Goal: Information Seeking & Learning: Learn about a topic

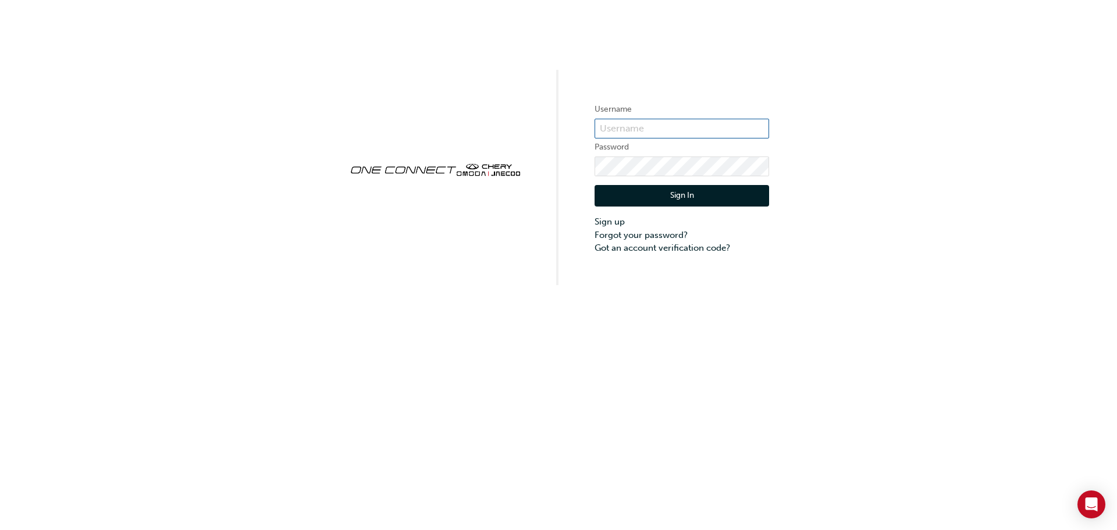
drag, startPoint x: 603, startPoint y: 123, endPoint x: 606, endPoint y: 129, distance: 6.8
click at [605, 127] on input "text" at bounding box center [682, 129] width 175 height 20
type input "O"
type input "one00670"
click at [639, 197] on button "Sign In" at bounding box center [682, 196] width 175 height 22
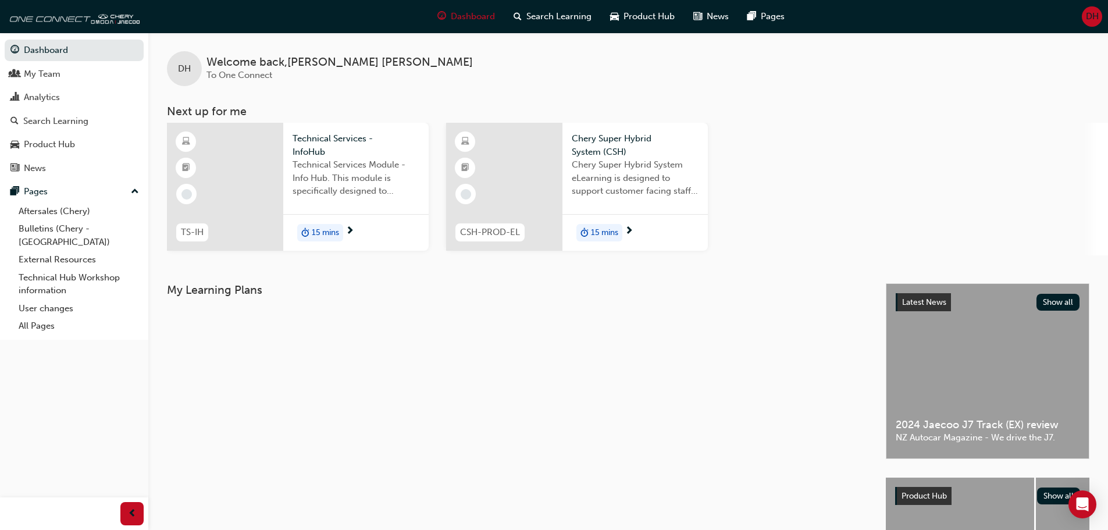
click at [386, 192] on span "Technical Services Module - Info Hub. This module is specifically designed to a…" at bounding box center [356, 178] width 127 height 40
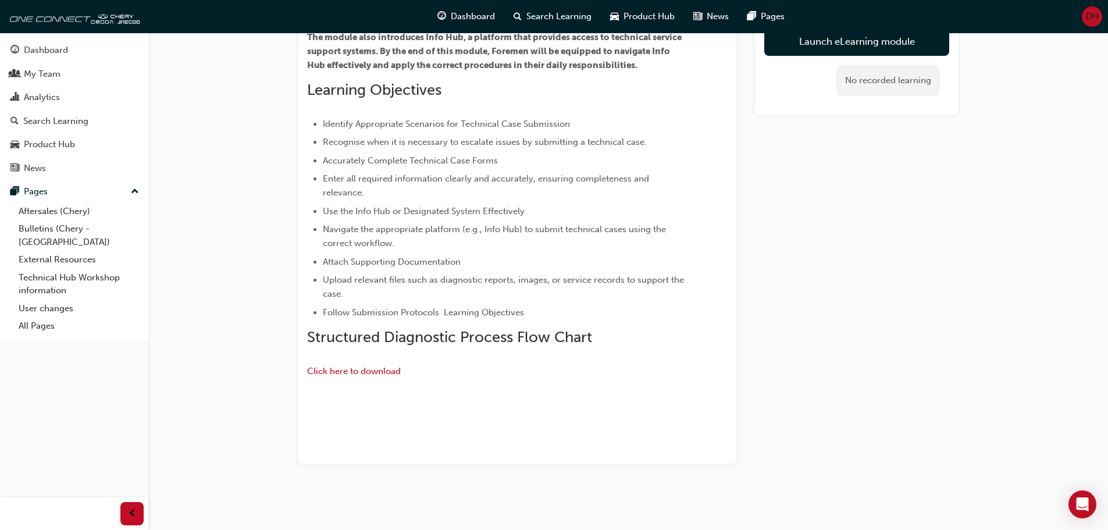
scroll to position [291, 0]
click at [48, 49] on div "Dashboard" at bounding box center [46, 50] width 44 height 13
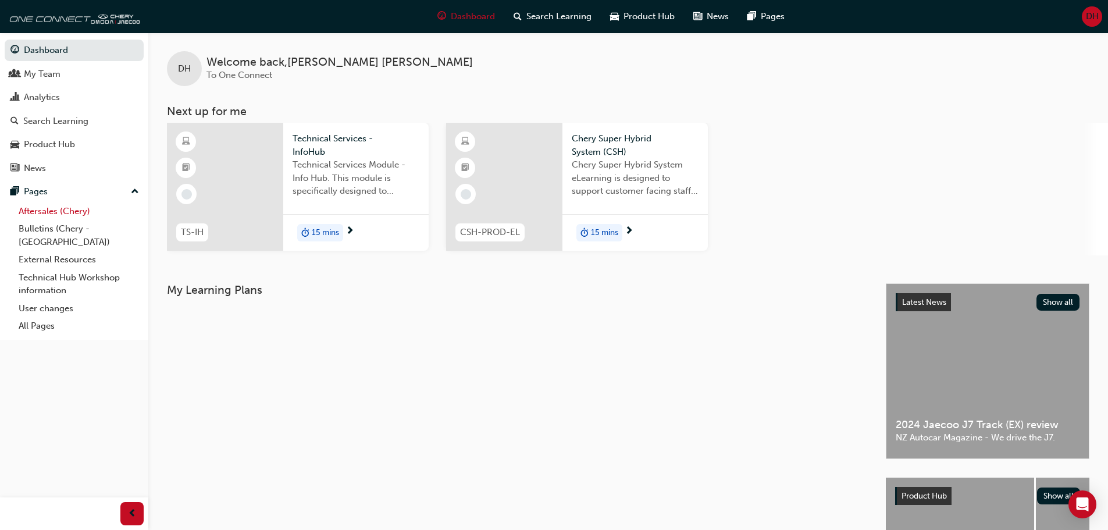
click at [44, 213] on link "Aftersales (Chery)" at bounding box center [79, 211] width 130 height 18
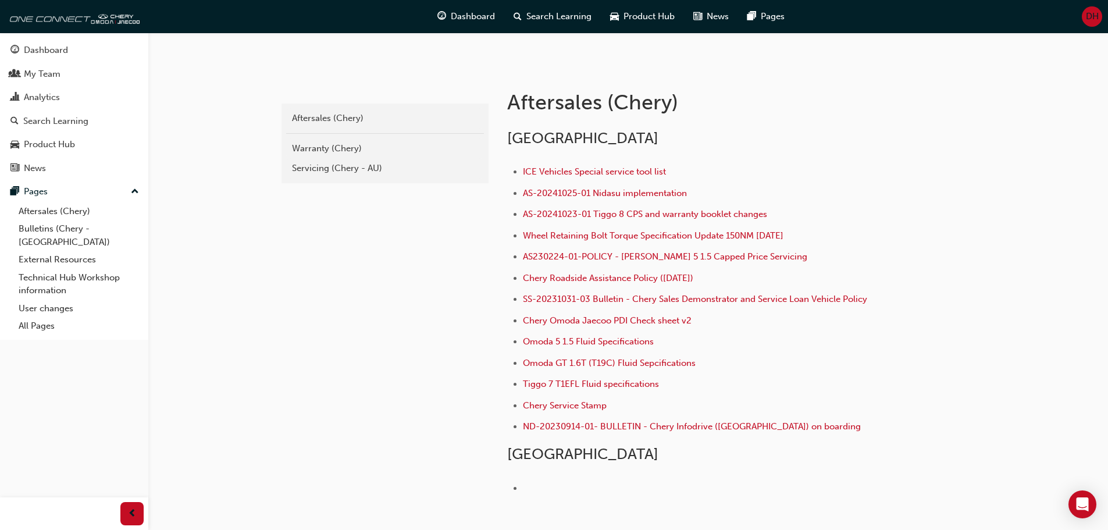
scroll to position [233, 0]
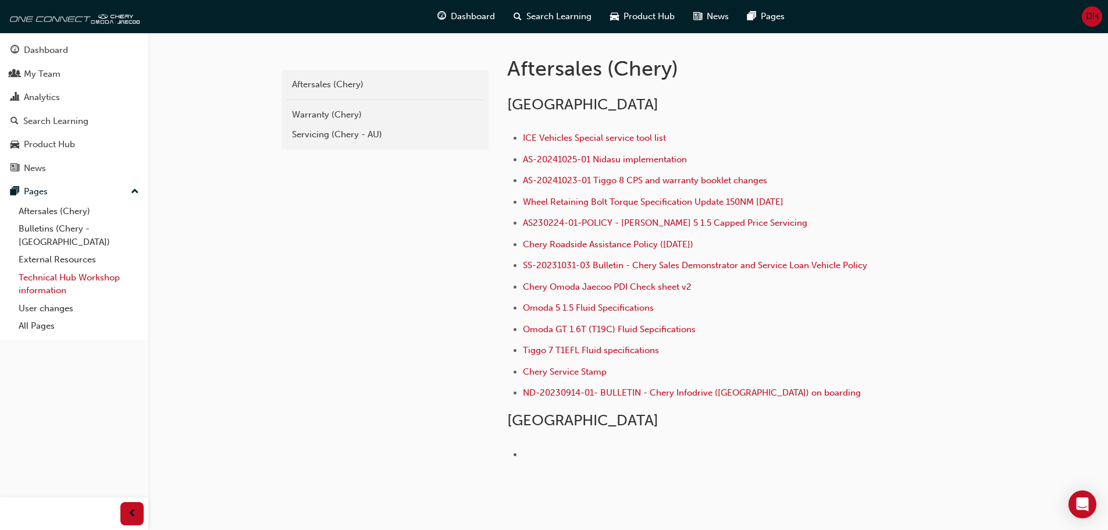
click at [35, 269] on link "Technical Hub Workshop information" at bounding box center [79, 284] width 130 height 31
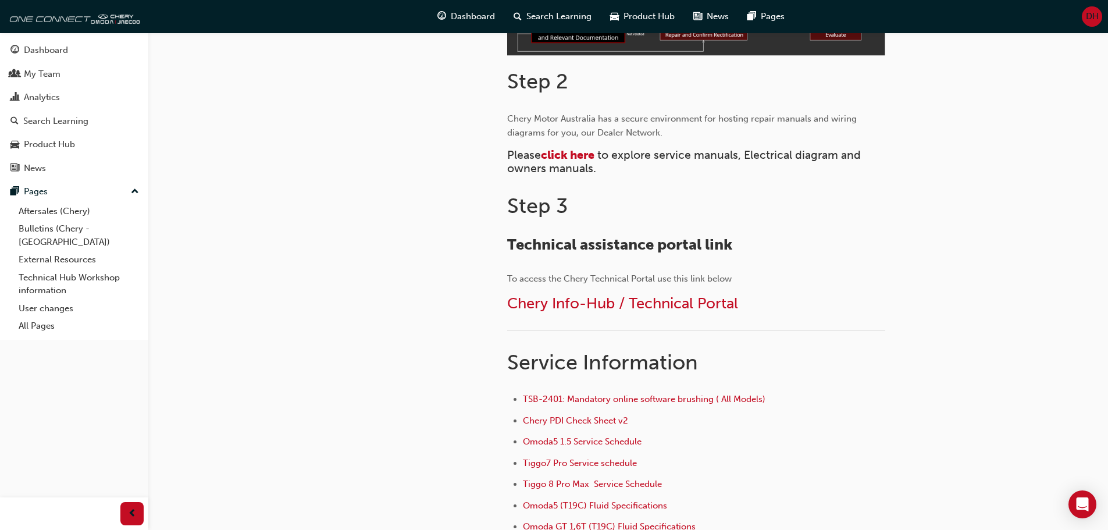
scroll to position [524, 0]
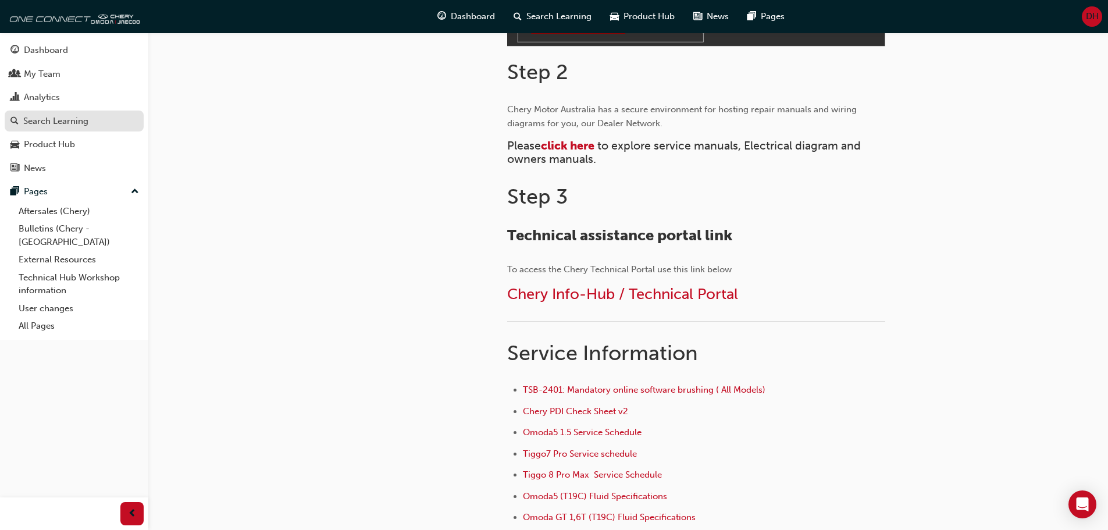
click at [34, 118] on div "Search Learning" at bounding box center [55, 121] width 65 height 13
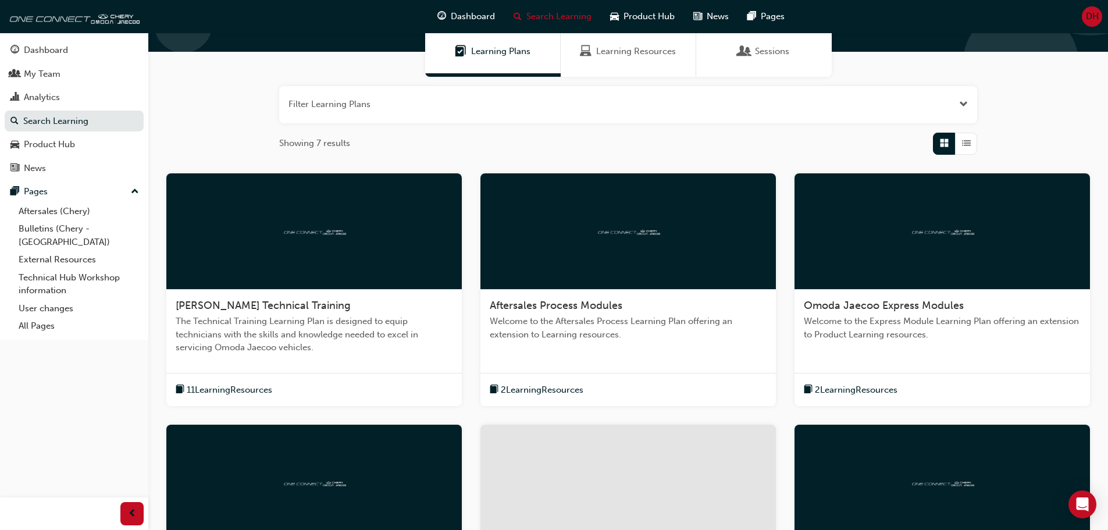
scroll to position [116, 0]
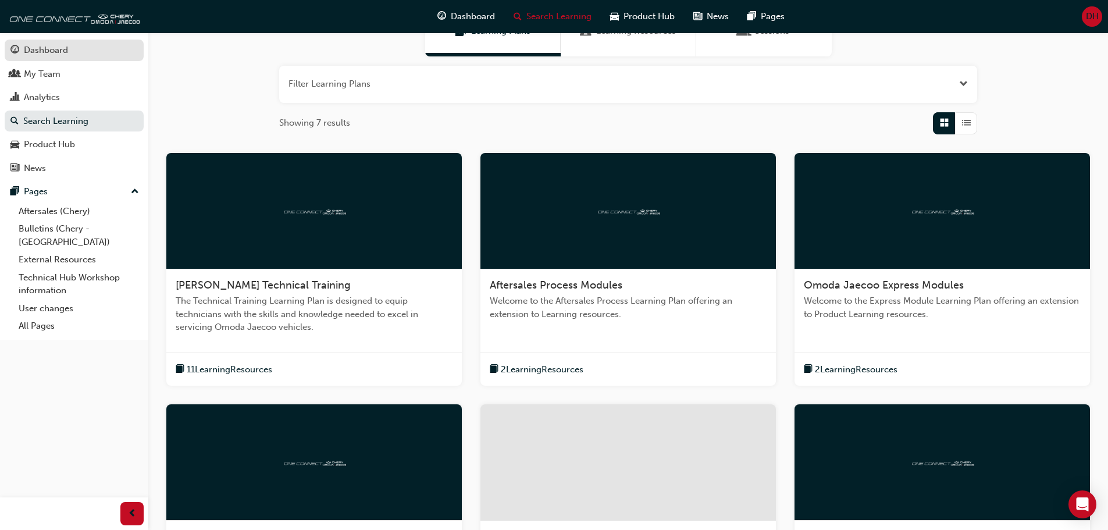
click at [47, 48] on div "Dashboard" at bounding box center [46, 50] width 44 height 13
